Goal: Task Accomplishment & Management: Manage account settings

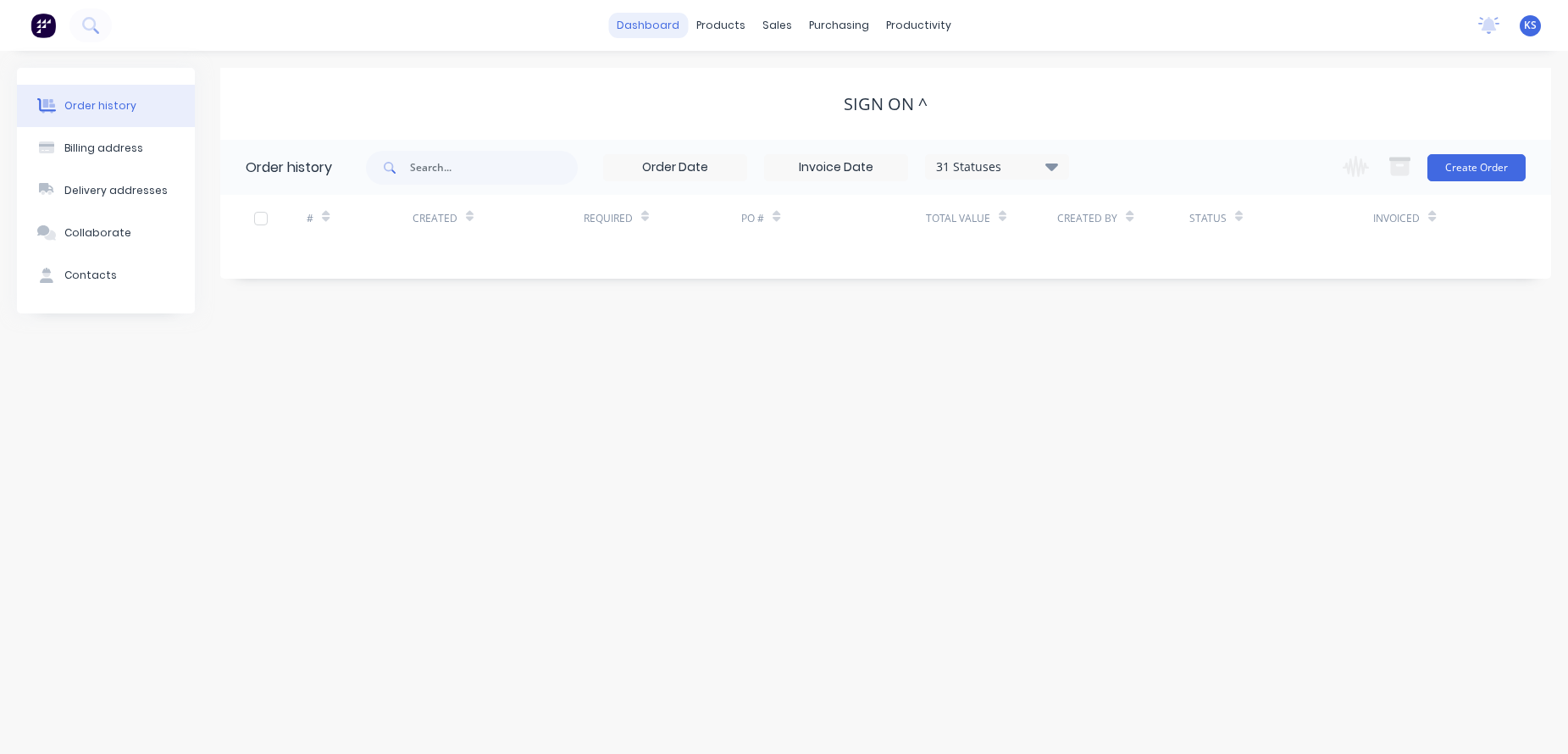
click at [632, 32] on link "dashboard" at bounding box center [648, 26] width 79 height 26
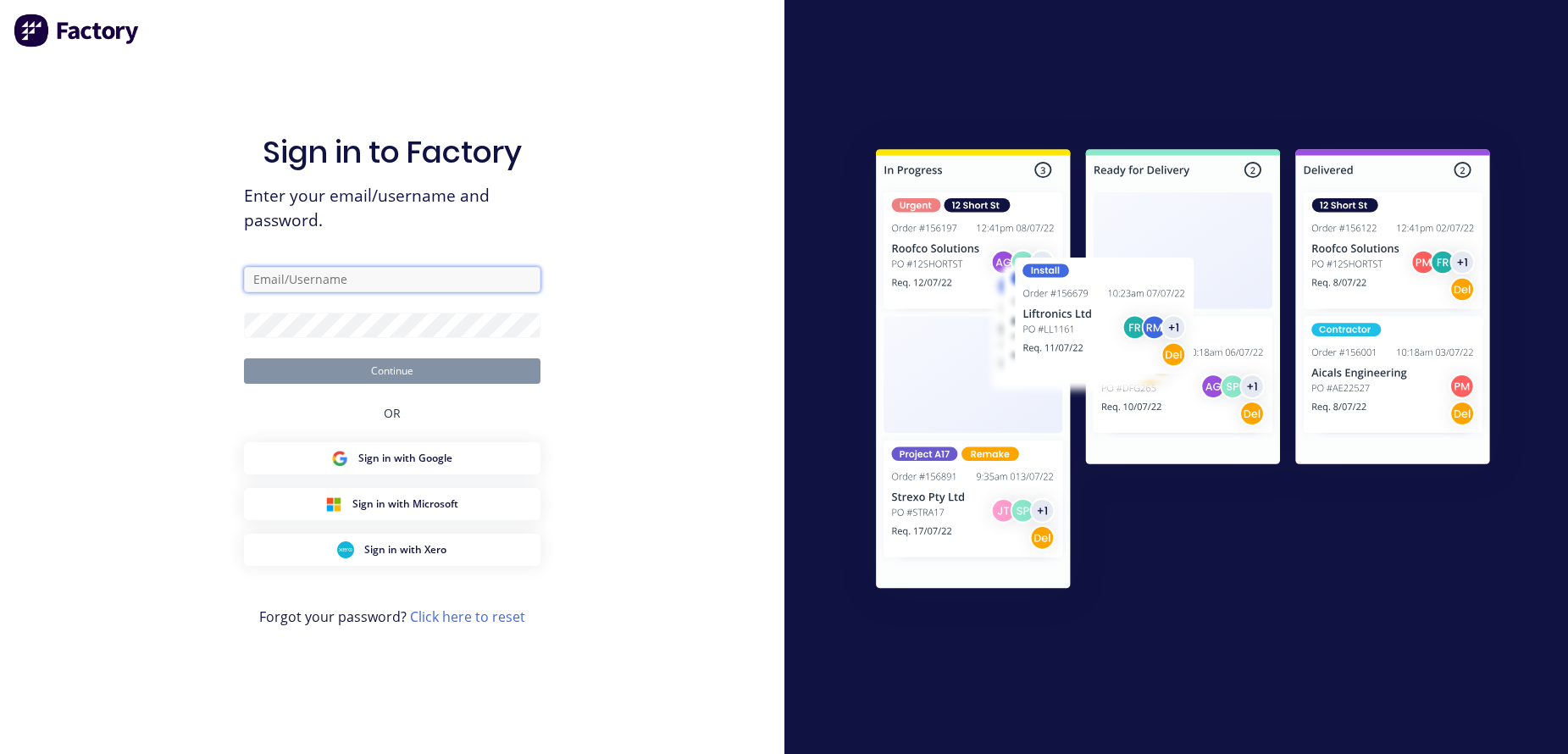
click at [318, 279] on input "text" at bounding box center [392, 279] width 296 height 26
type input "[EMAIL_ADDRESS][DOMAIN_NAME]"
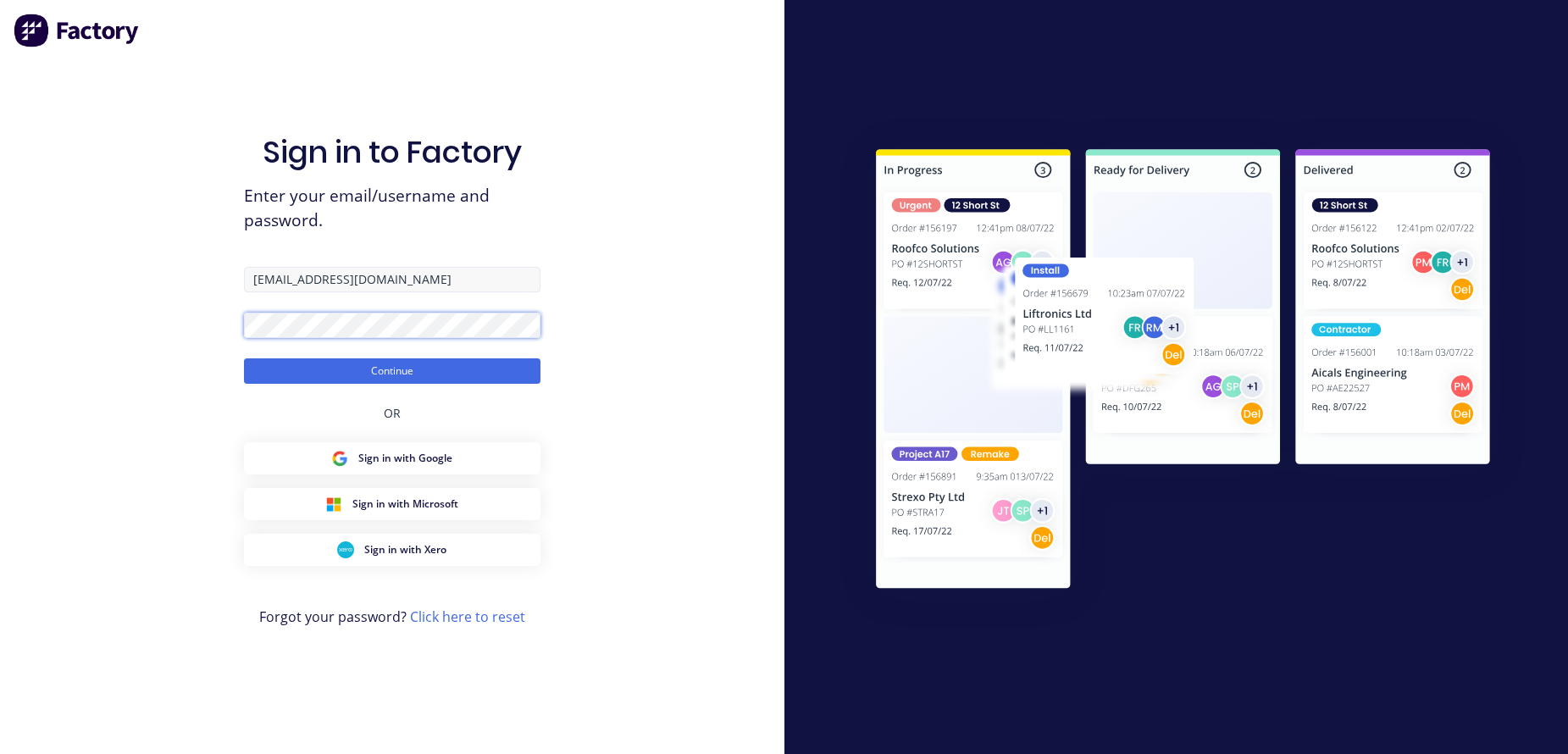
click at [244, 359] on button "Continue" at bounding box center [392, 372] width 296 height 26
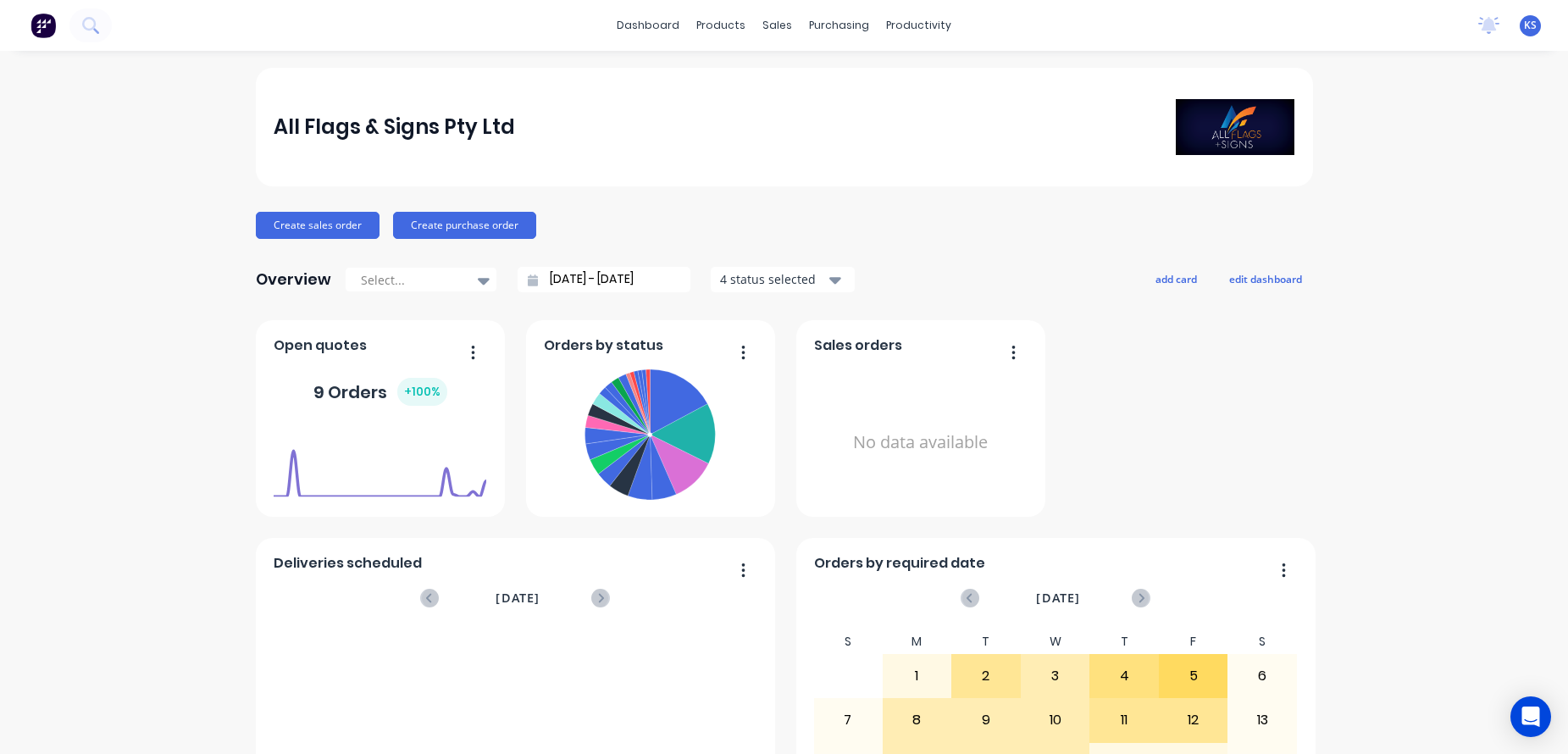
click at [167, 25] on div "dashboard products sales purchasing productivity dashboard products Product Cat…" at bounding box center [784, 25] width 1568 height 51
click at [87, 26] on icon at bounding box center [90, 25] width 16 height 16
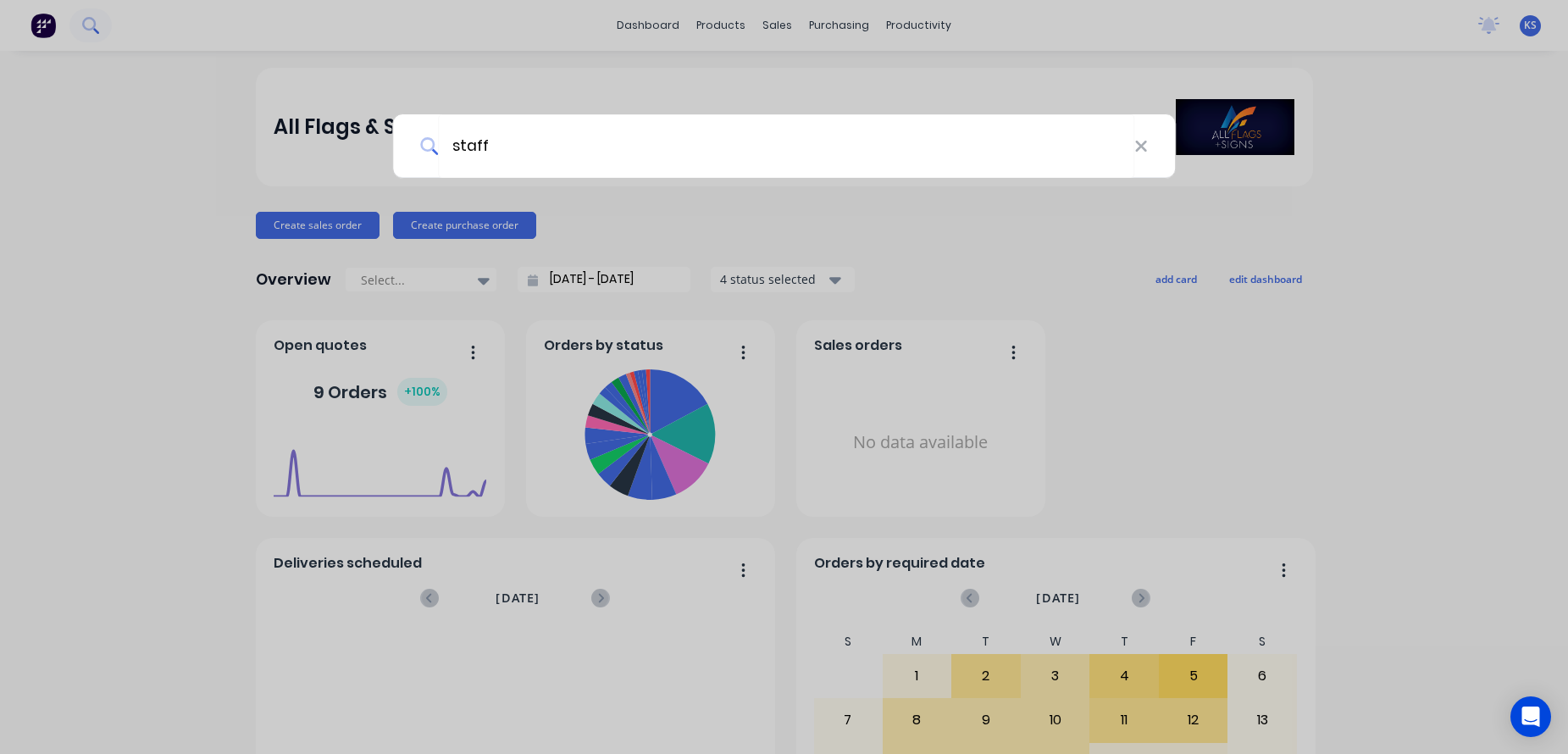
type input "staff"
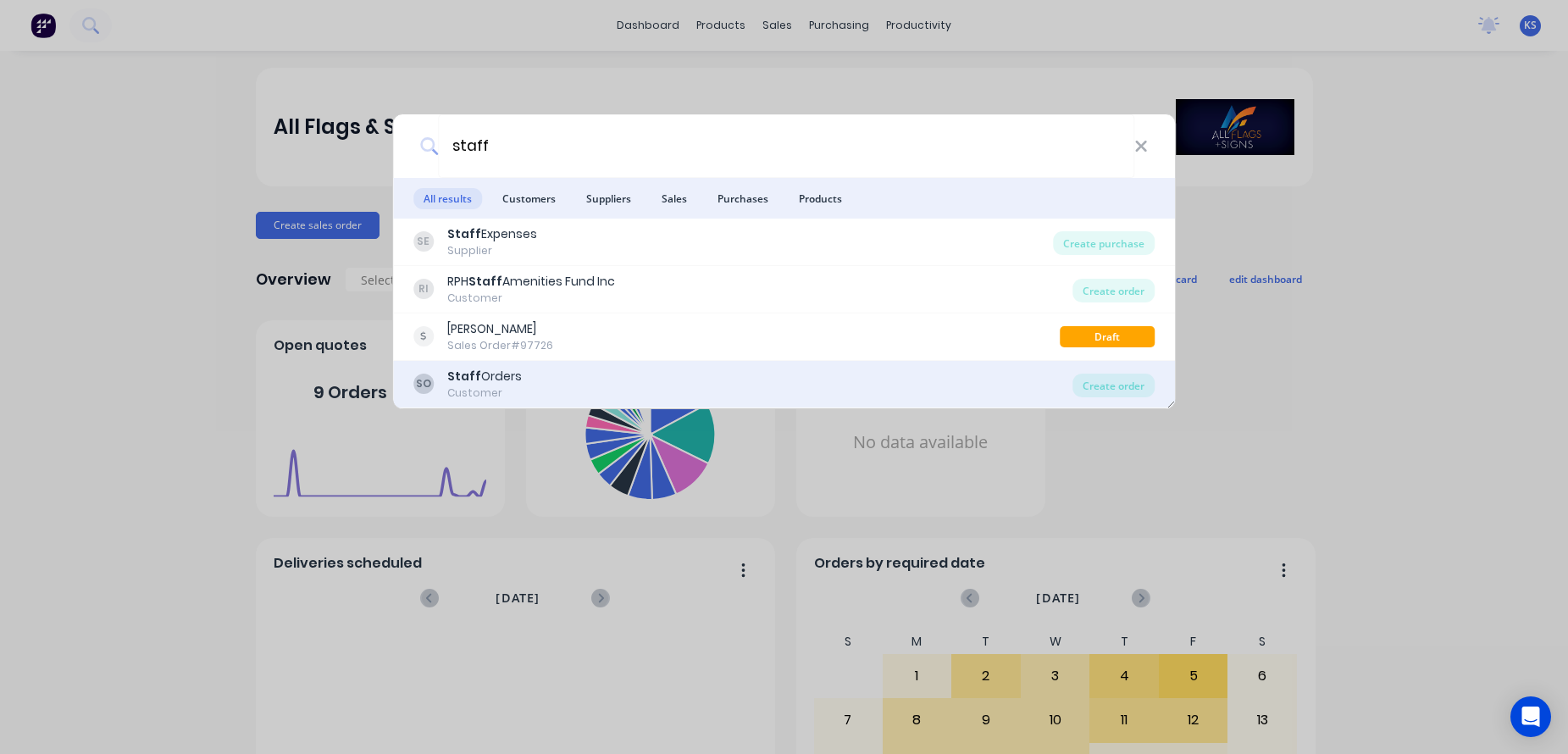
click at [470, 388] on div "Customer" at bounding box center [484, 392] width 74 height 15
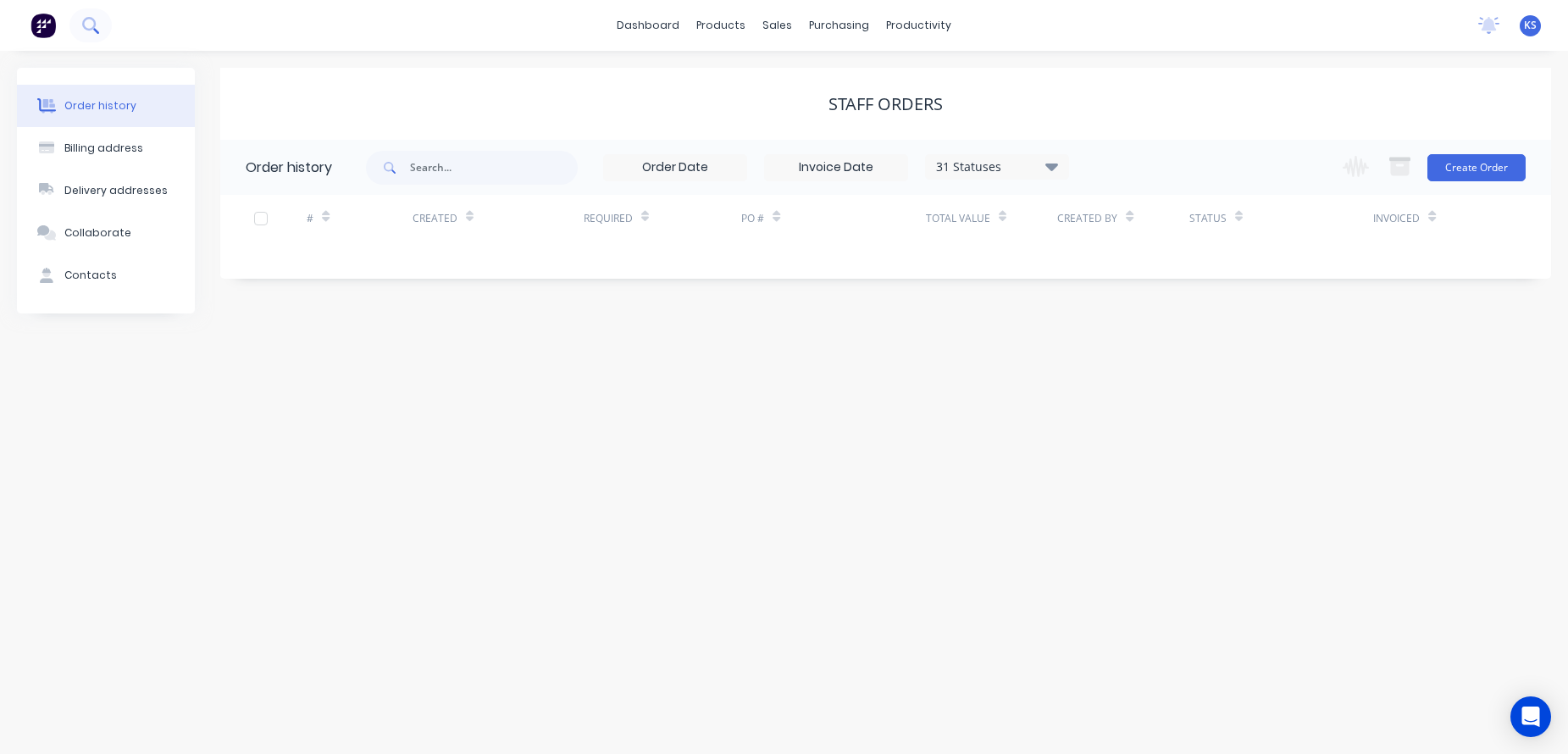
click at [82, 22] on icon at bounding box center [90, 25] width 16 height 16
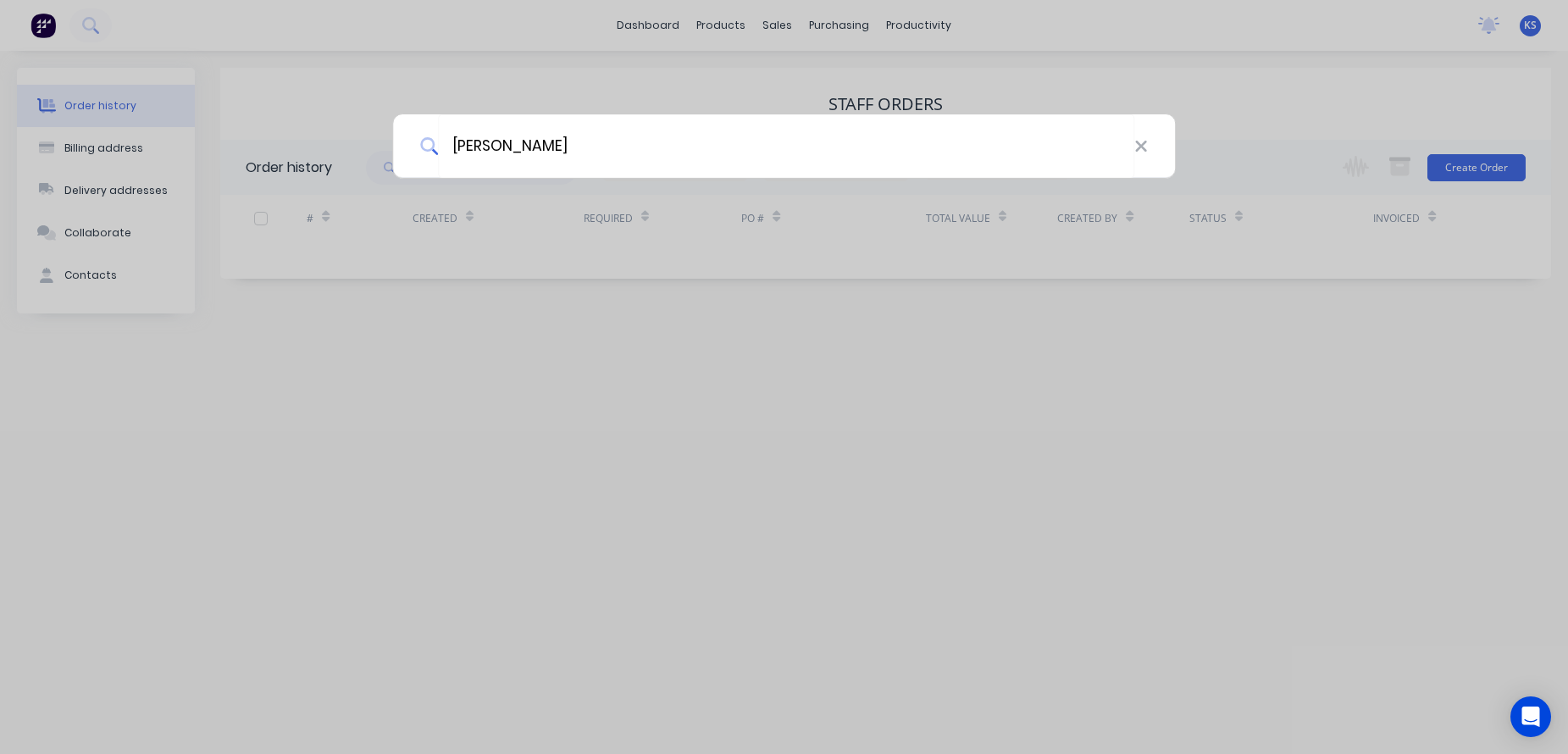
type input "[PERSON_NAME]"
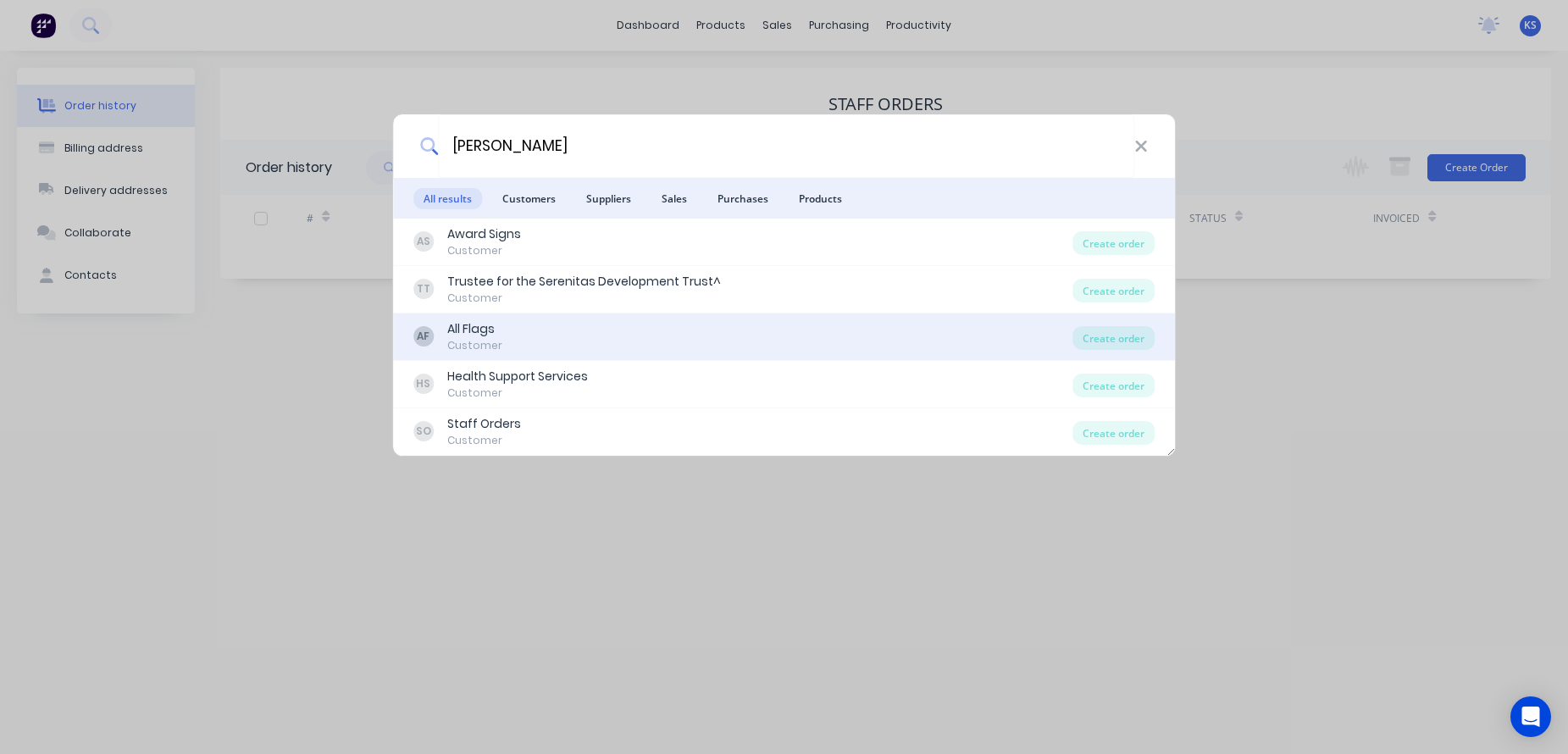
click at [461, 333] on div "All Flags" at bounding box center [475, 329] width 56 height 18
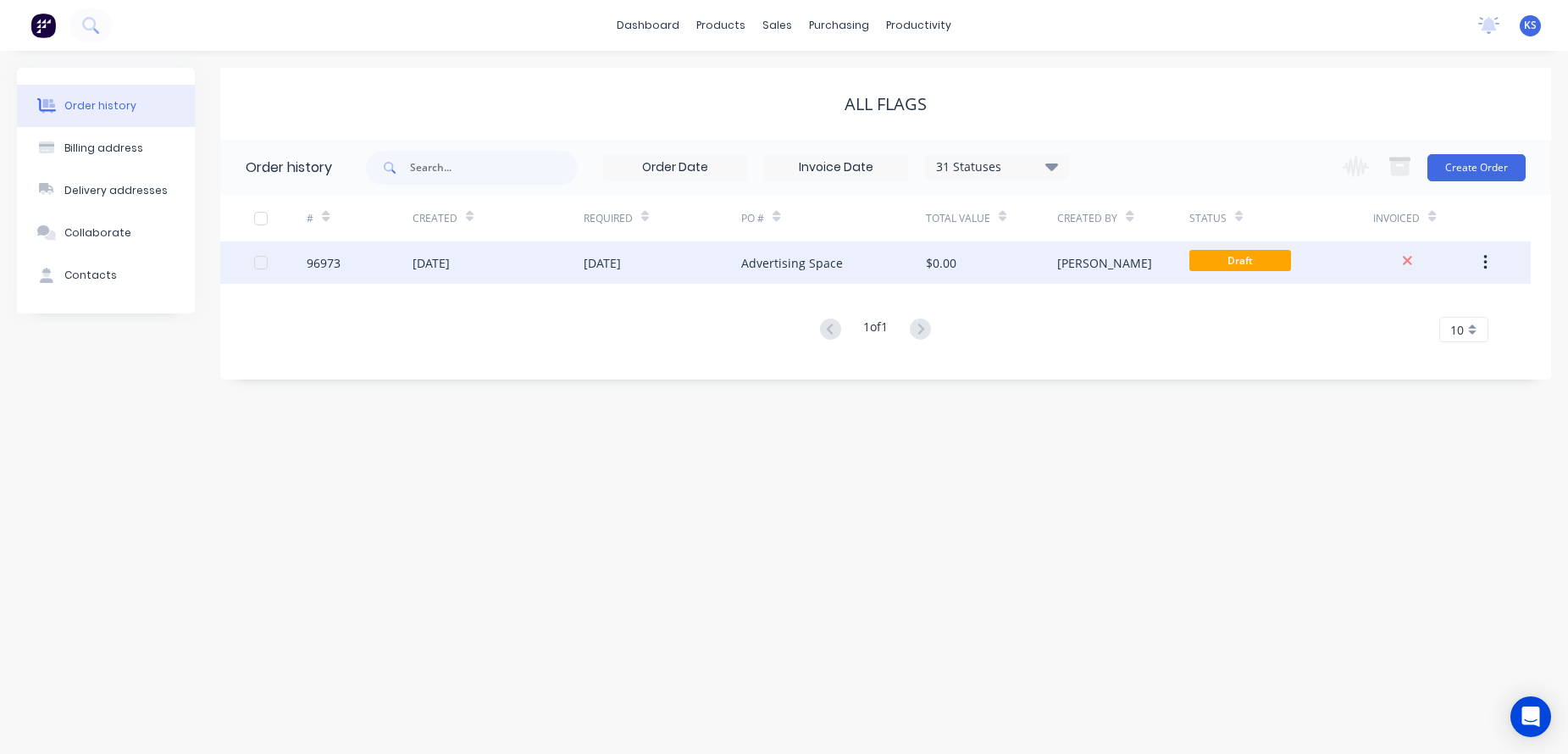
click at [1477, 269] on button "button" at bounding box center [1486, 263] width 40 height 31
click at [1399, 309] on div "Archive" at bounding box center [1425, 306] width 131 height 25
